Goal: Complete application form

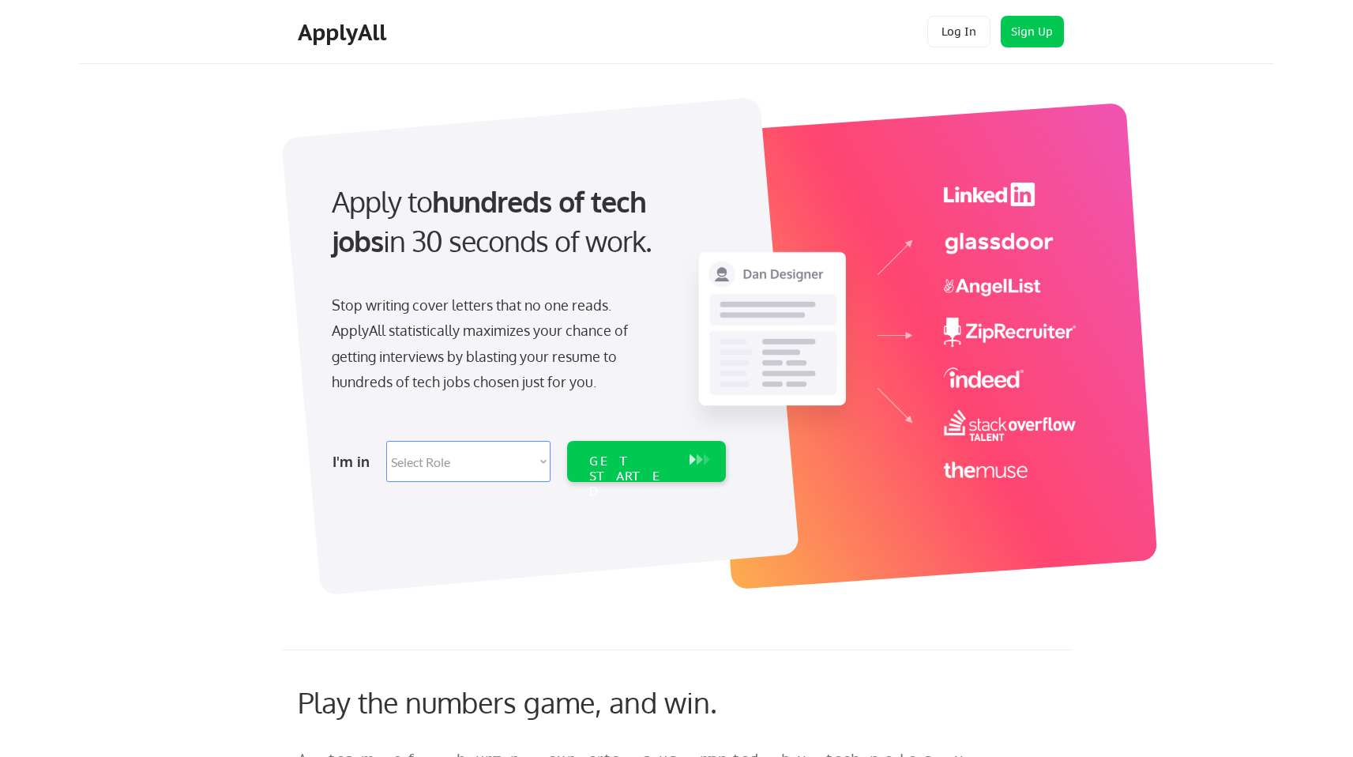
click at [544, 463] on select "Select Role Software Engineering Product Management Customer Success Sales UI/U…" at bounding box center [468, 461] width 164 height 41
select select ""sales""
click at [627, 457] on div "GET STARTED" at bounding box center [631, 477] width 85 height 46
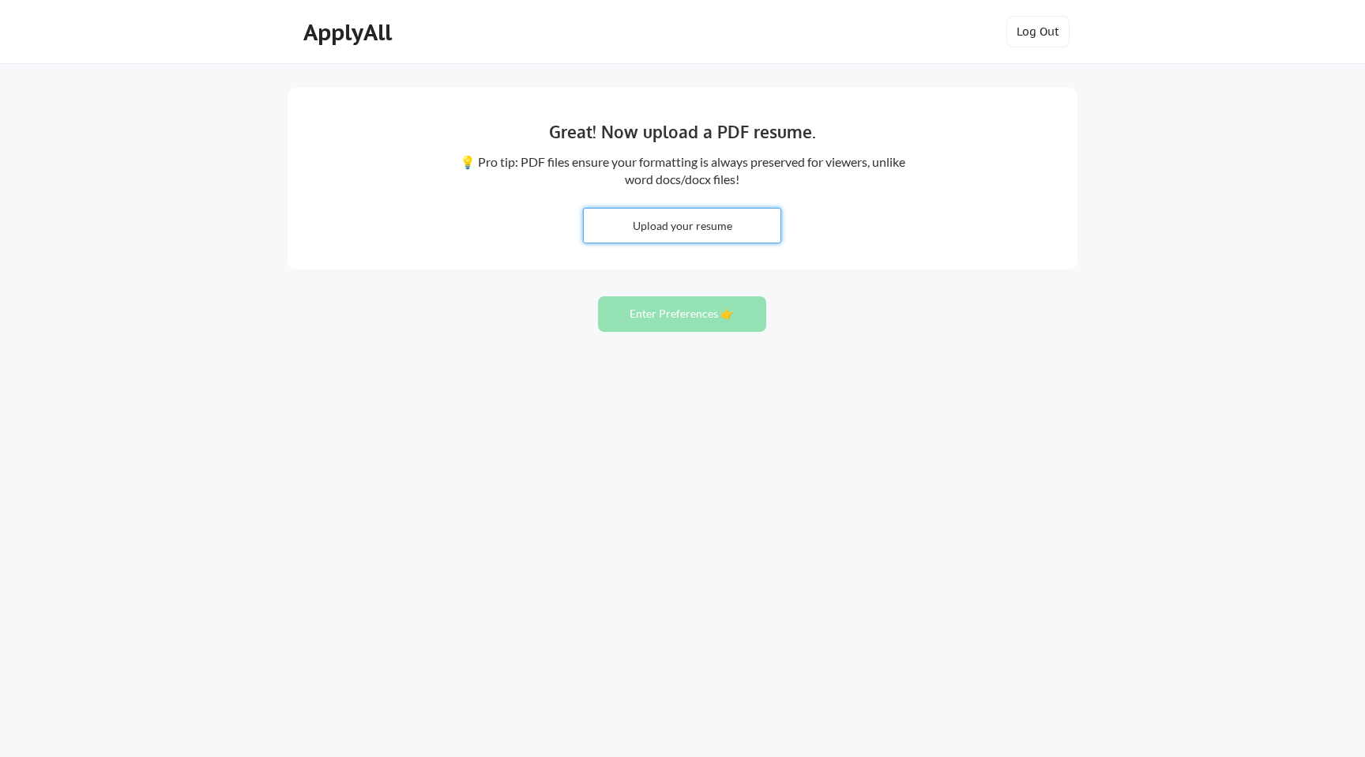
click at [723, 222] on input "file" at bounding box center [682, 226] width 197 height 34
type input "C:\fakepath\Cheri Hannagan Resume 8.2025.pdf"
click at [679, 313] on button "Enter Preferences 👉" at bounding box center [682, 314] width 168 height 36
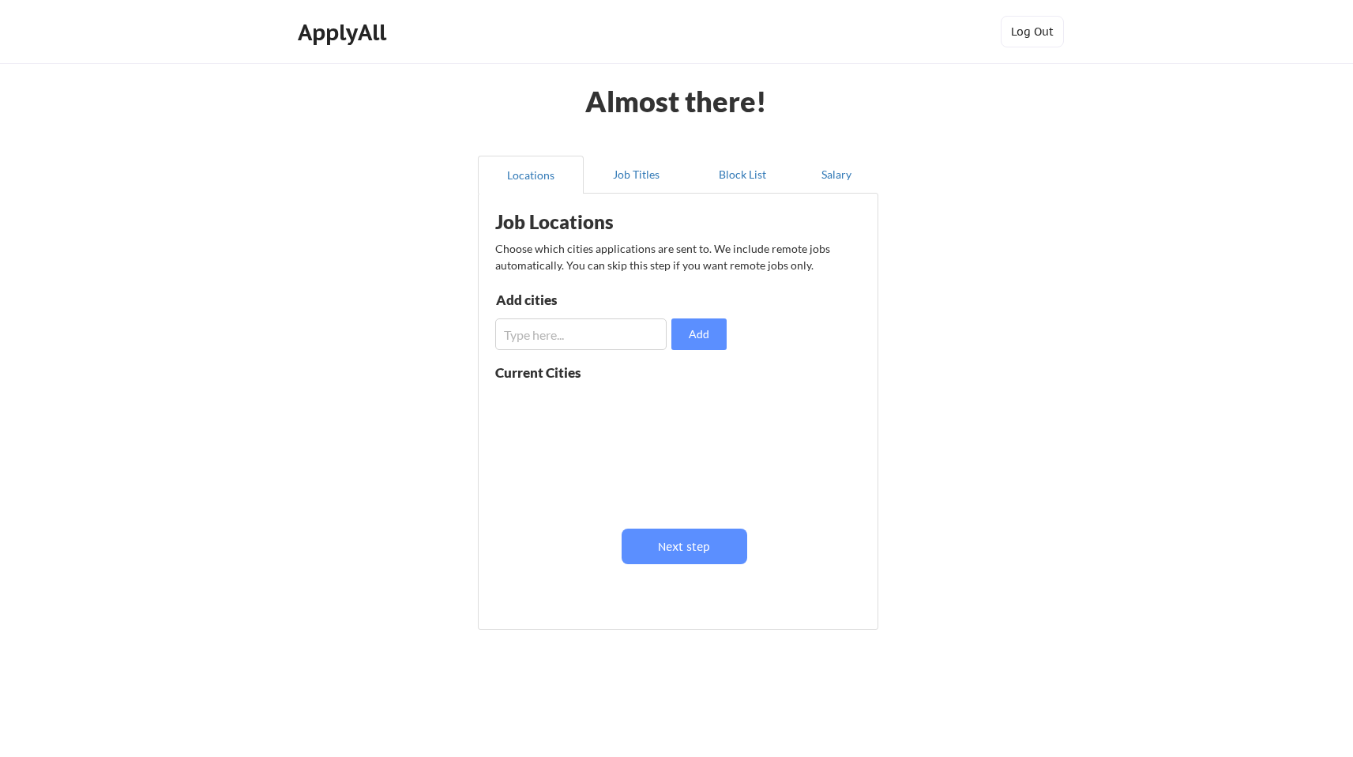
click at [599, 338] on input "input" at bounding box center [580, 334] width 171 height 32
type input "[GEOGRAPHIC_DATA] [GEOGRAPHIC_DATA]"
click at [704, 333] on button "Add" at bounding box center [699, 334] width 55 height 32
click at [675, 538] on button "Next step" at bounding box center [685, 547] width 126 height 36
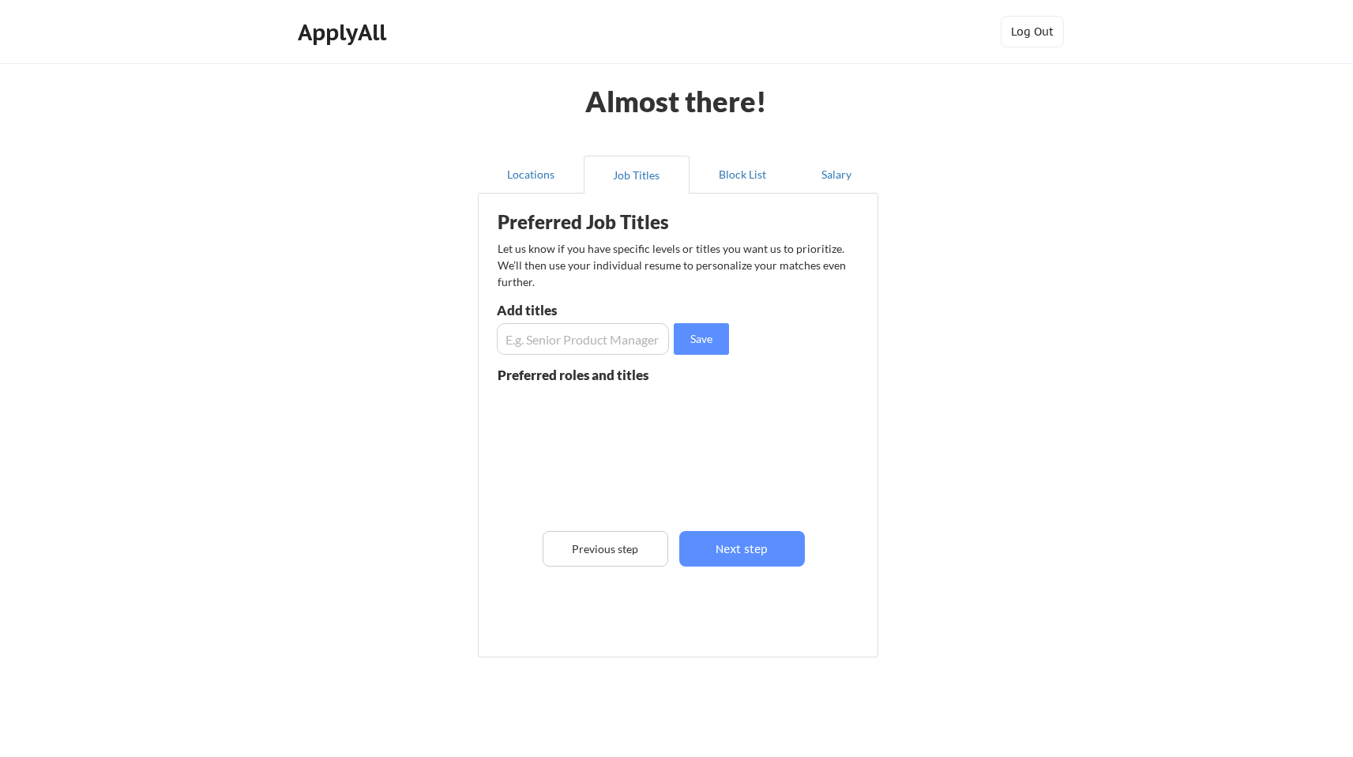
click at [593, 337] on input "input" at bounding box center [583, 339] width 172 height 32
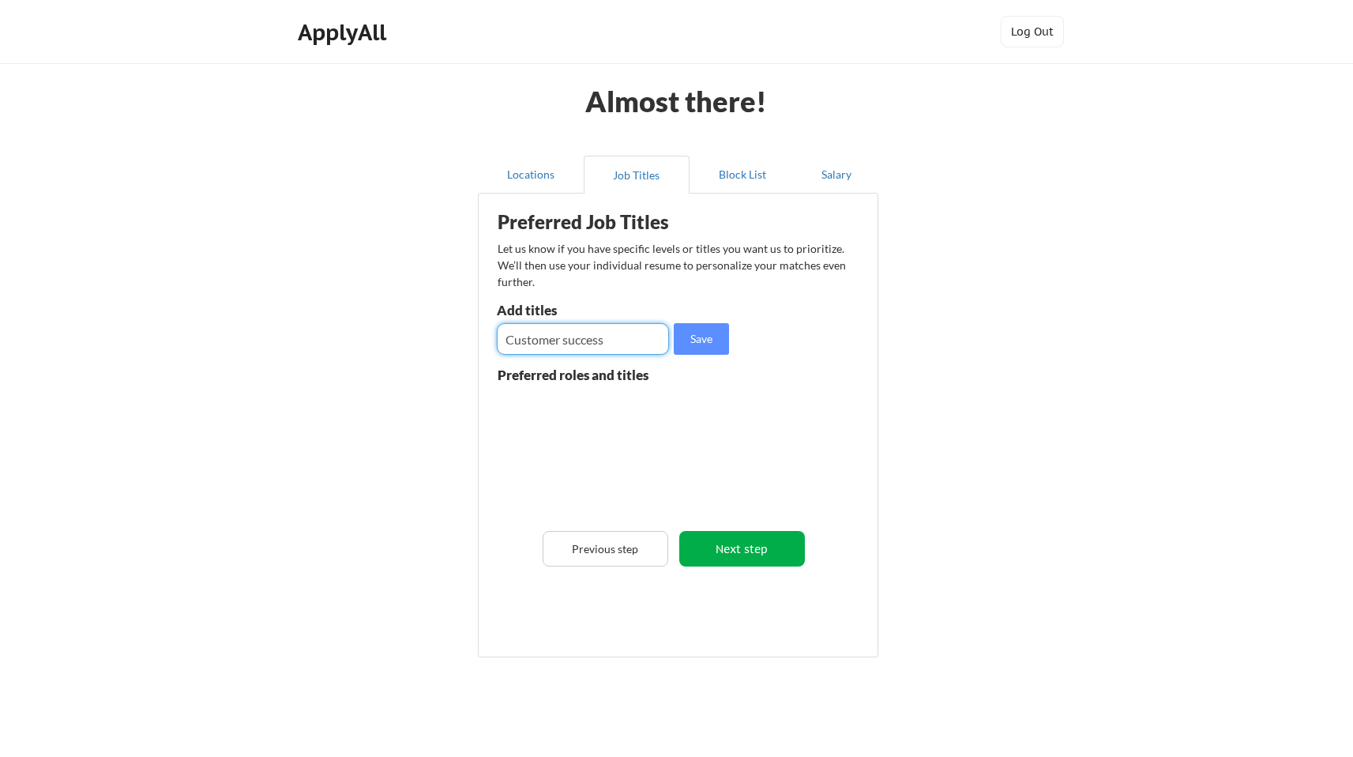
type input "Customer success"
click at [736, 549] on button "Next step" at bounding box center [742, 549] width 126 height 36
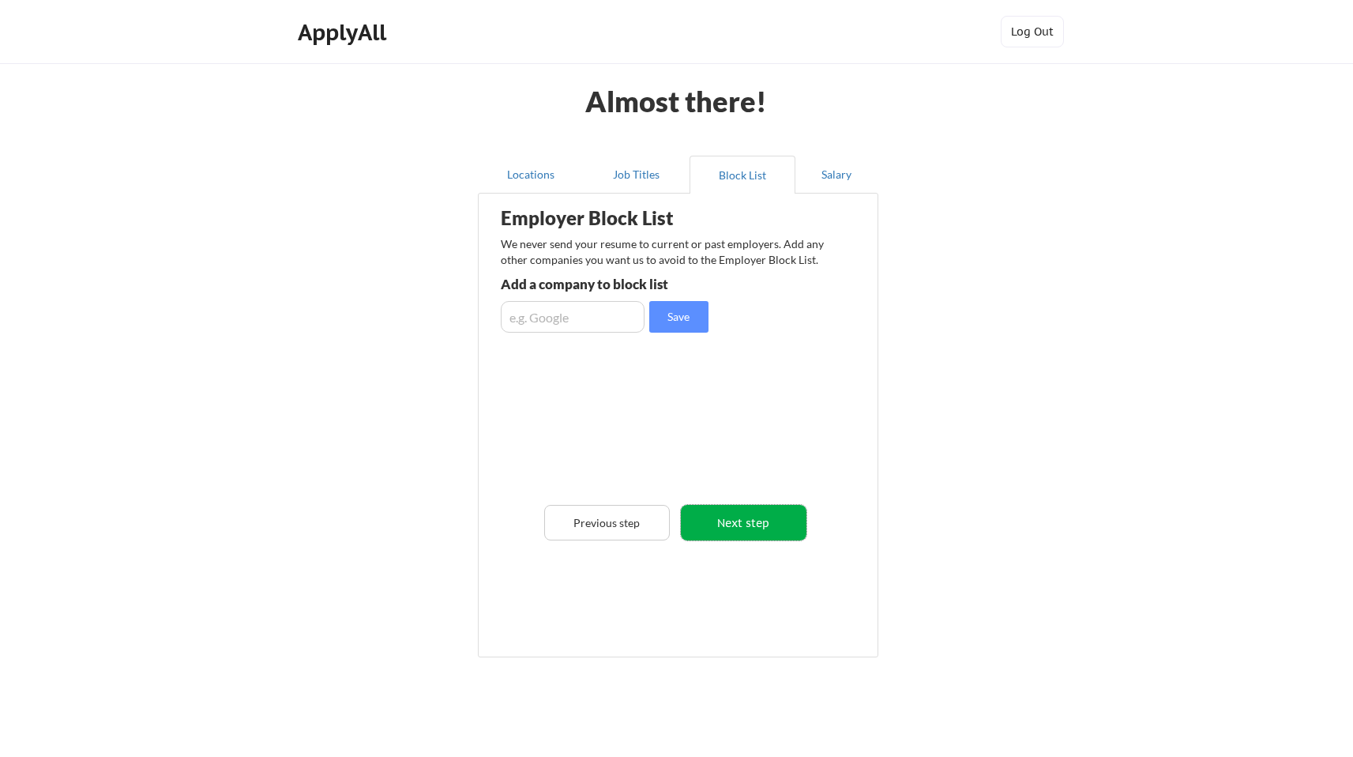
click at [732, 528] on button "Next step" at bounding box center [744, 523] width 126 height 36
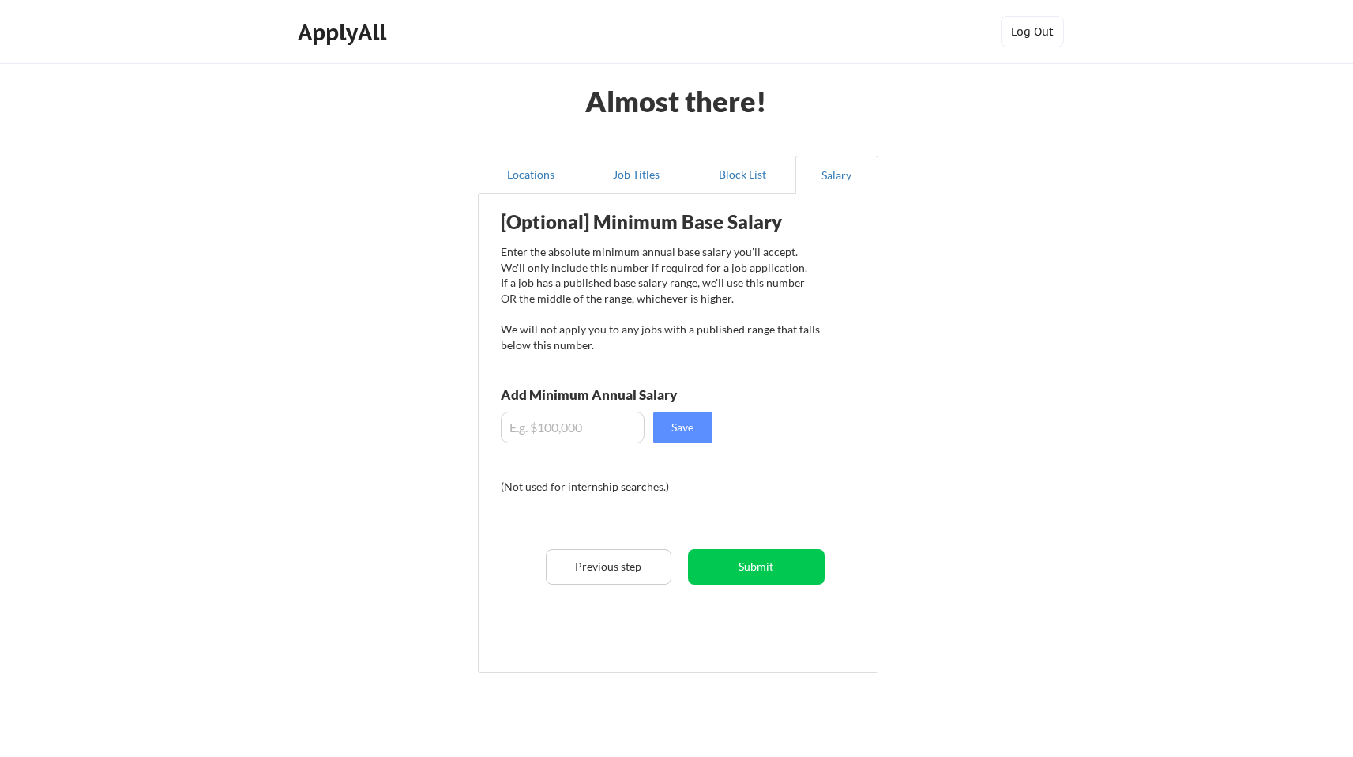
click at [598, 423] on input "input" at bounding box center [573, 428] width 144 height 32
type input "$80,000"
click at [765, 568] on button "Submit" at bounding box center [756, 567] width 137 height 36
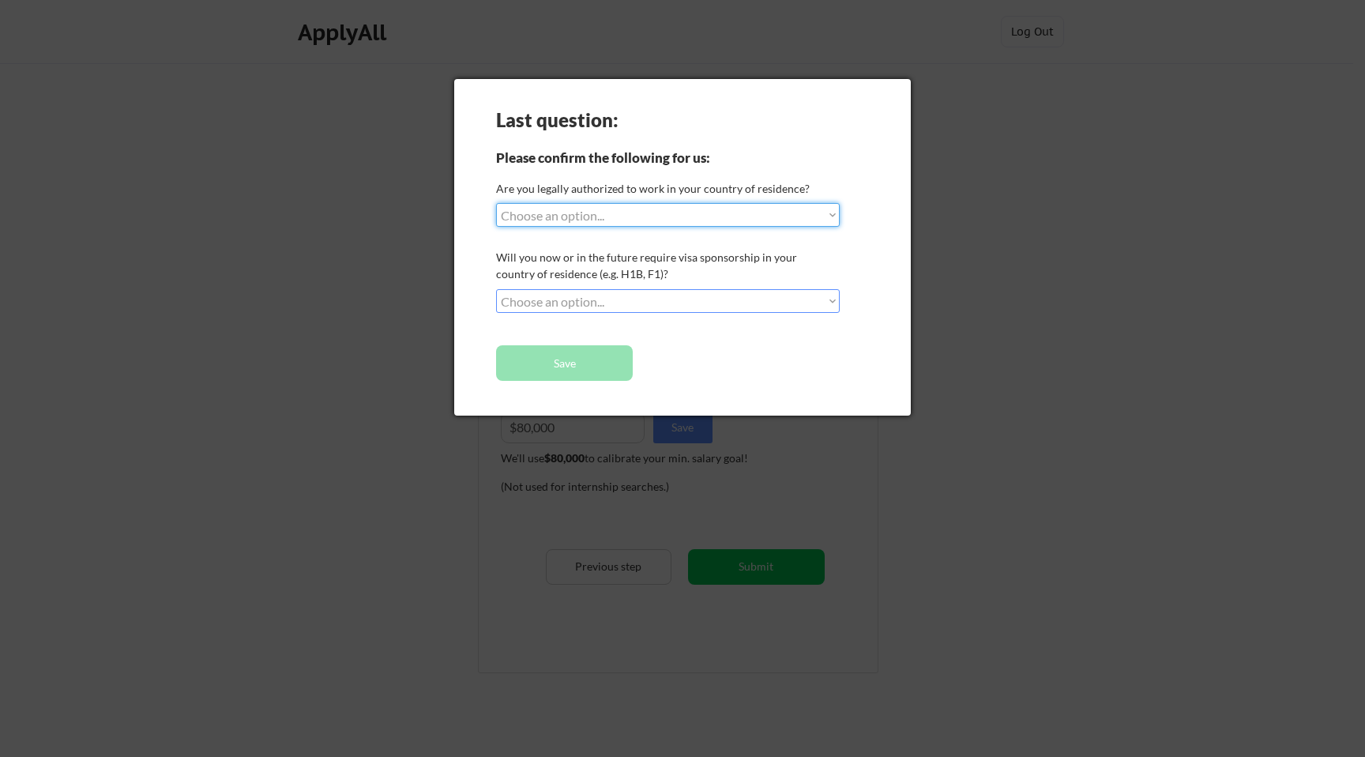
click at [832, 216] on select "Choose an option... Yes, I am a US Citizen Yes, I am a Canadian Citizen Yes, I …" at bounding box center [668, 215] width 344 height 24
select select ""yes__i_am_a_us_citizen""
click at [832, 301] on select "Choose an option... No, I will not need sponsorship Yes, I will need sponsorship" at bounding box center [668, 301] width 344 height 24
select select ""no__i_will_not_need_sponsorship""
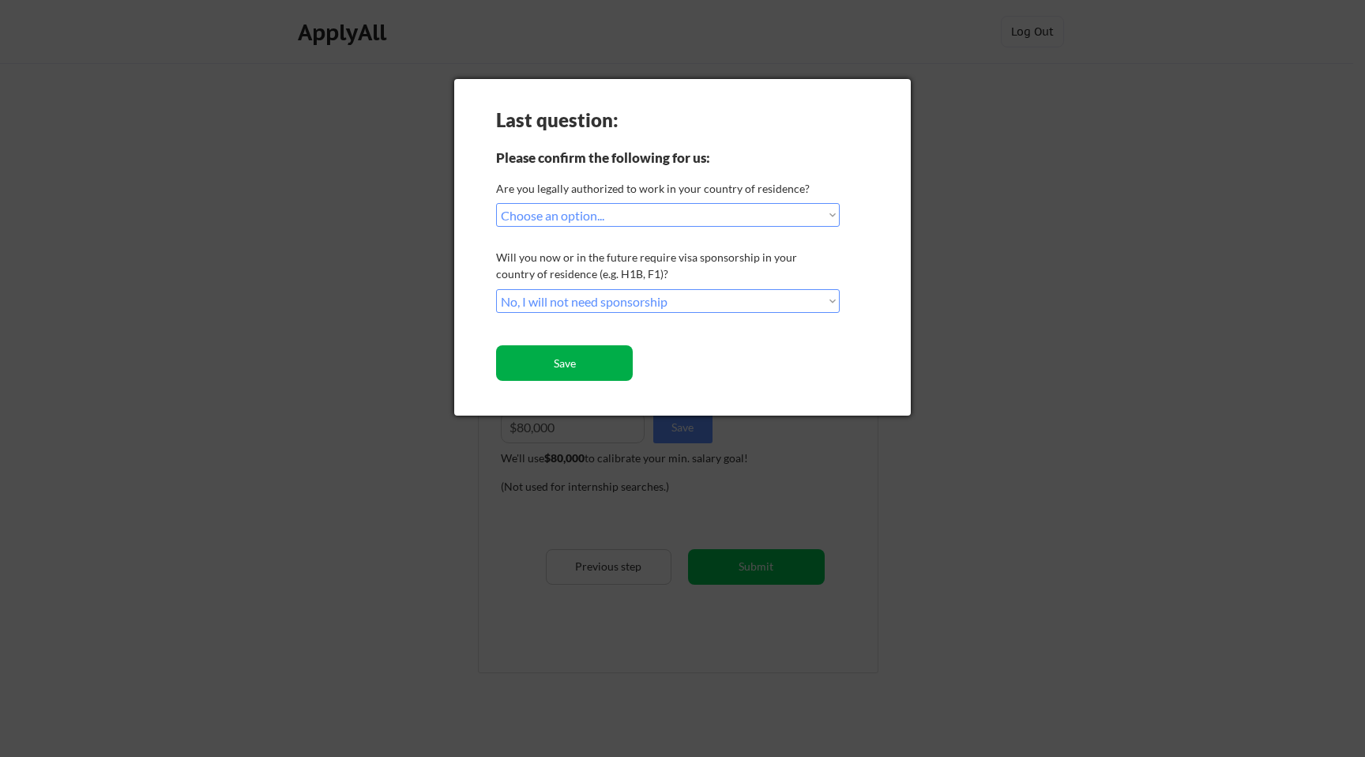
click at [609, 354] on button "Save" at bounding box center [564, 363] width 137 height 36
